Goal: Transaction & Acquisition: Register for event/course

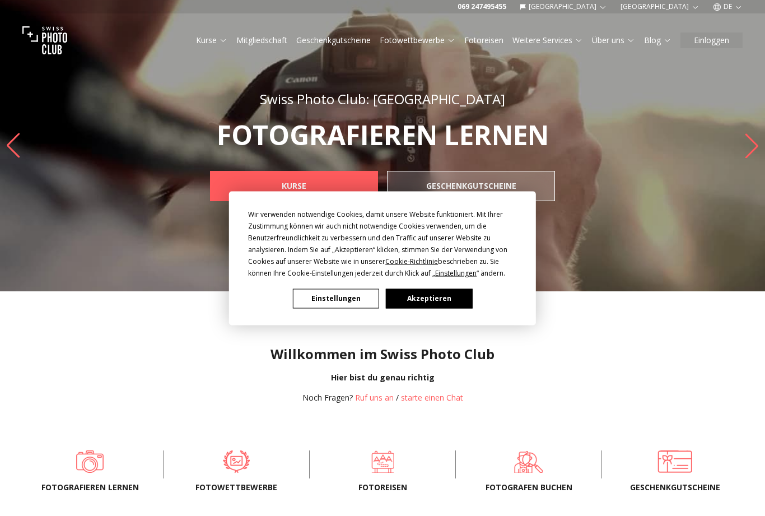
click at [343, 184] on div "Wir verwenden notwendige Cookies, damit unsere Website funktioniert. Mit Ihrer …" at bounding box center [382, 258] width 765 height 516
click at [432, 293] on button "Akzeptieren" at bounding box center [429, 298] width 86 height 20
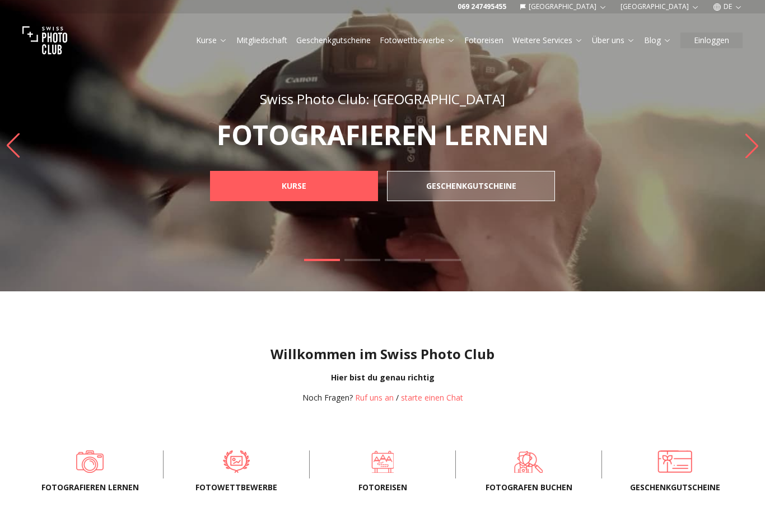
click at [341, 179] on link "KURSE" at bounding box center [294, 186] width 168 height 30
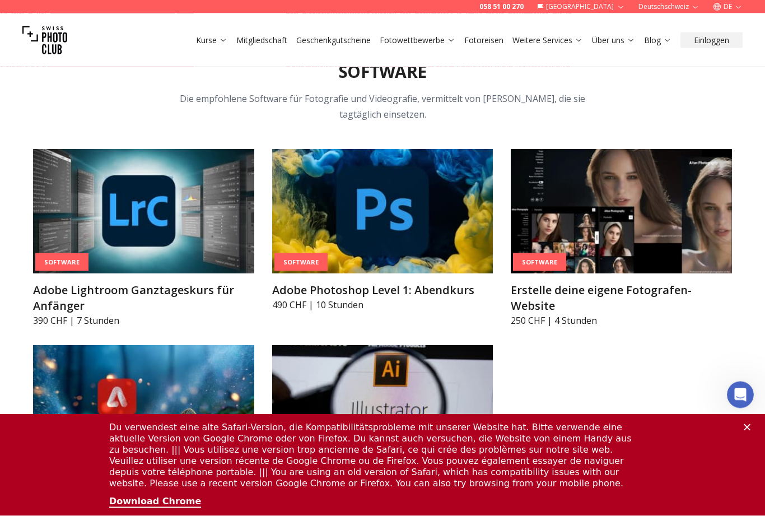
scroll to position [3479, 0]
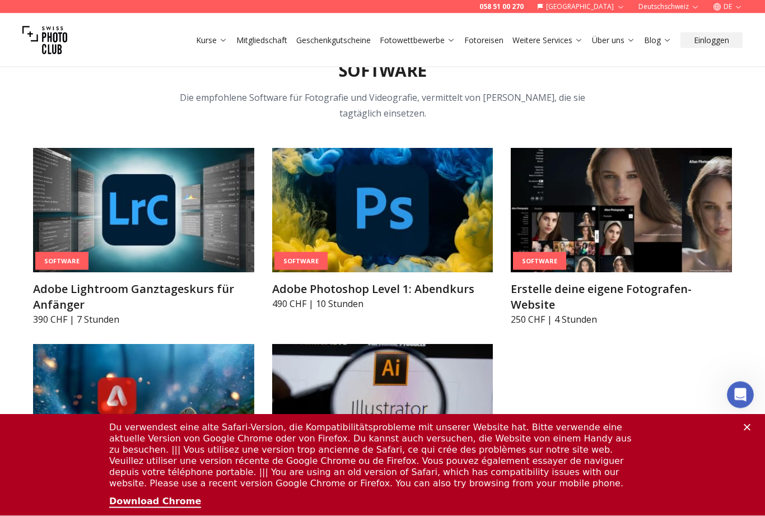
click at [431, 216] on img at bounding box center [382, 210] width 221 height 124
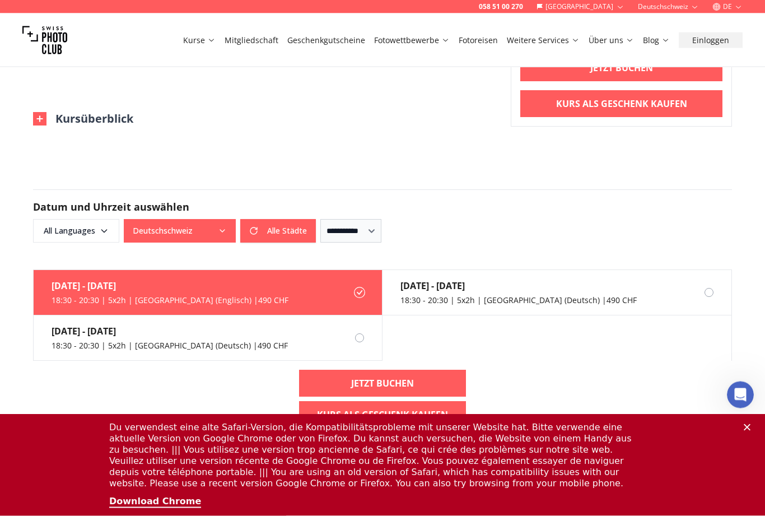
scroll to position [763, 0]
click at [457, 294] on div "[DATE] - [DATE] 18:30 - 20:30 | 5x2h | [GEOGRAPHIC_DATA] (Deutsch) | 490 CHF" at bounding box center [509, 292] width 254 height 45
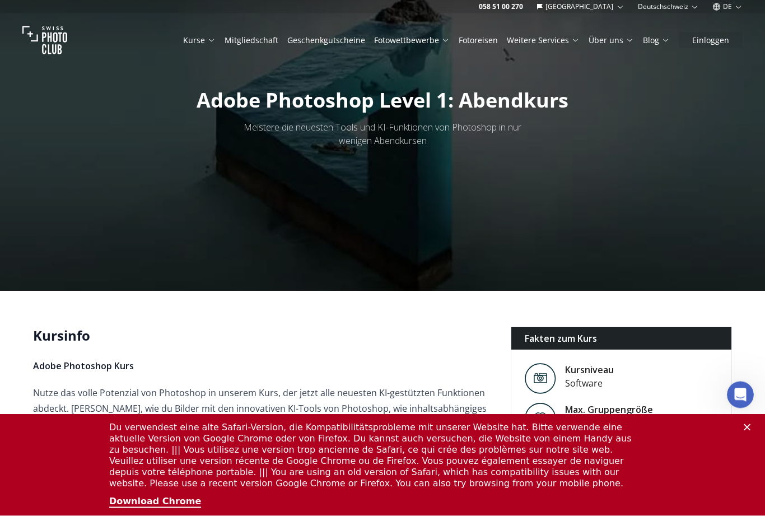
scroll to position [0, 0]
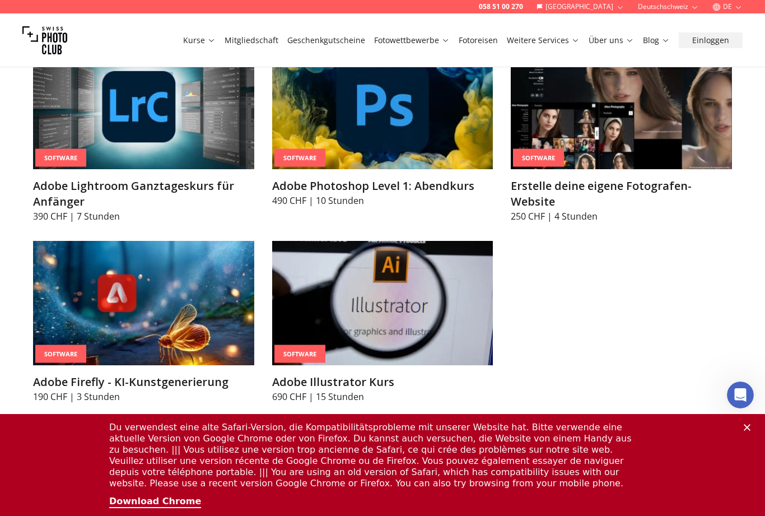
scroll to position [3580, 0]
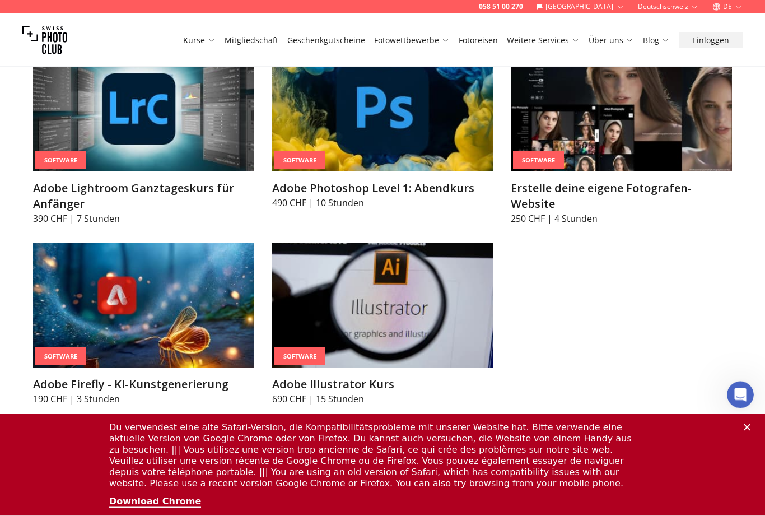
click at [156, 116] on img at bounding box center [143, 110] width 221 height 124
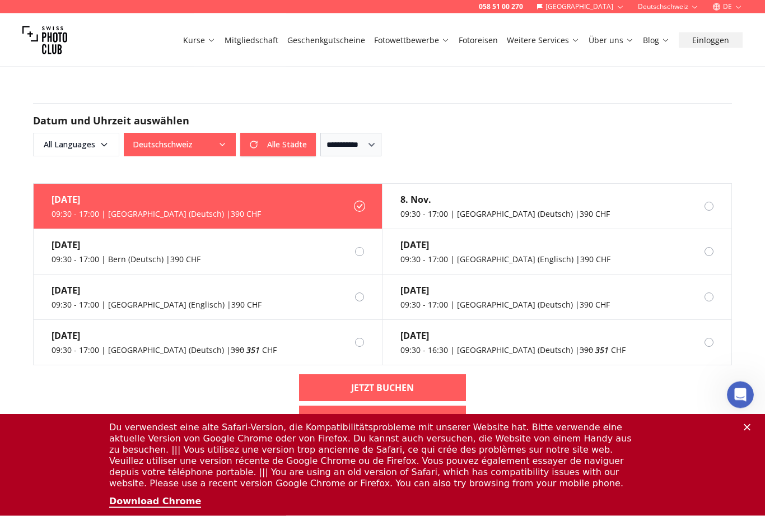
scroll to position [701, 0]
